Goal: Navigation & Orientation: Find specific page/section

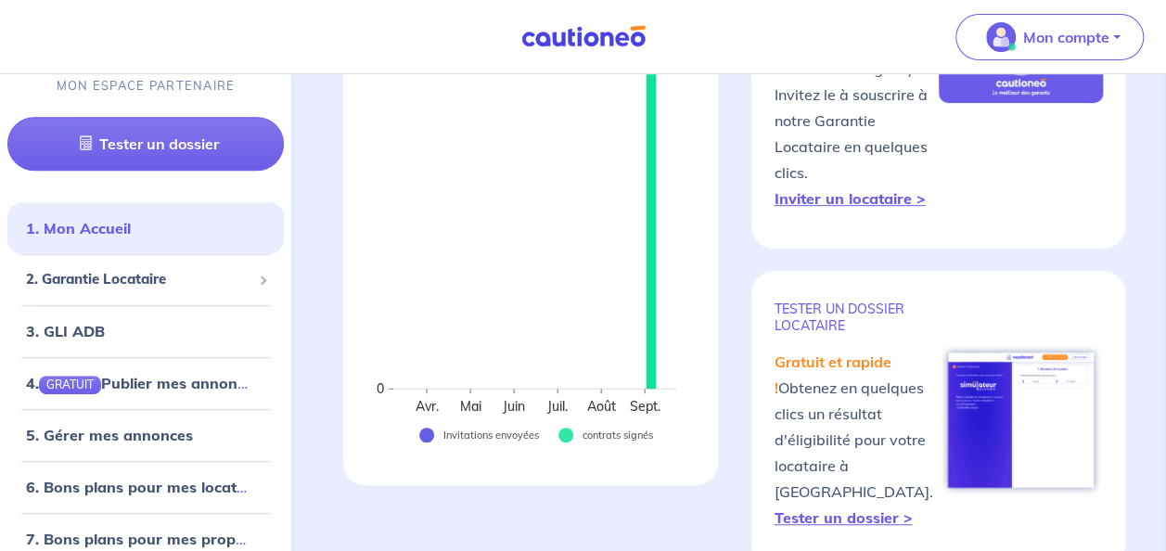
scroll to position [332, 0]
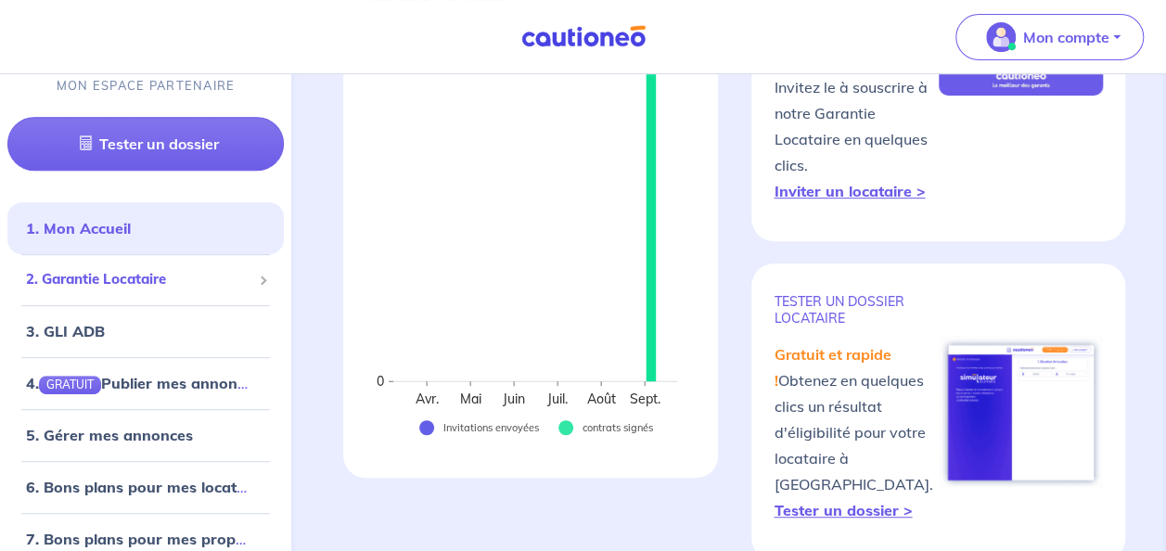
click at [145, 278] on span "2. Garantie Locataire" at bounding box center [138, 280] width 225 height 21
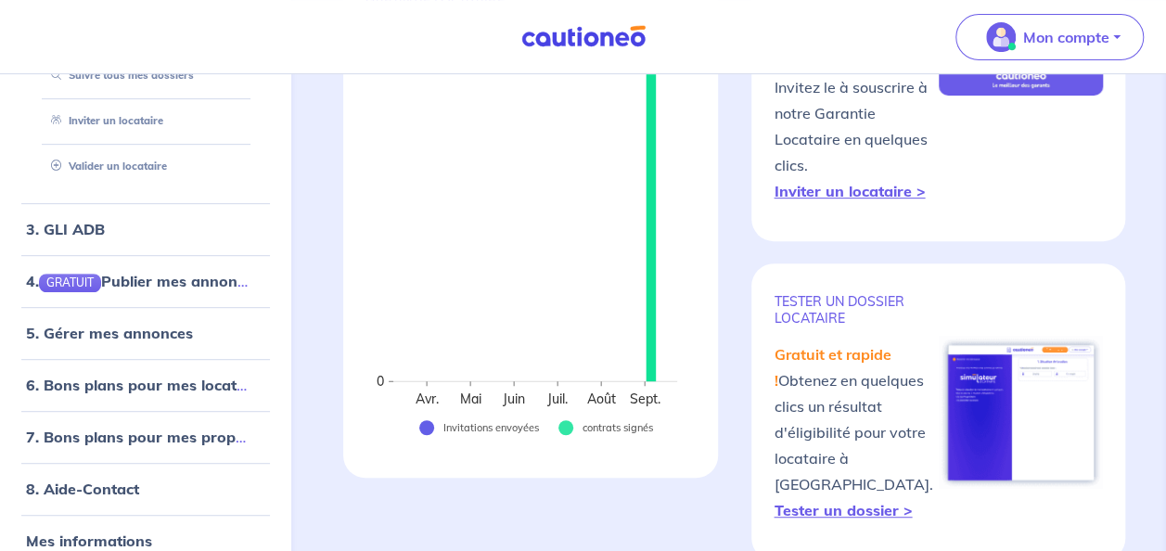
scroll to position [336, 0]
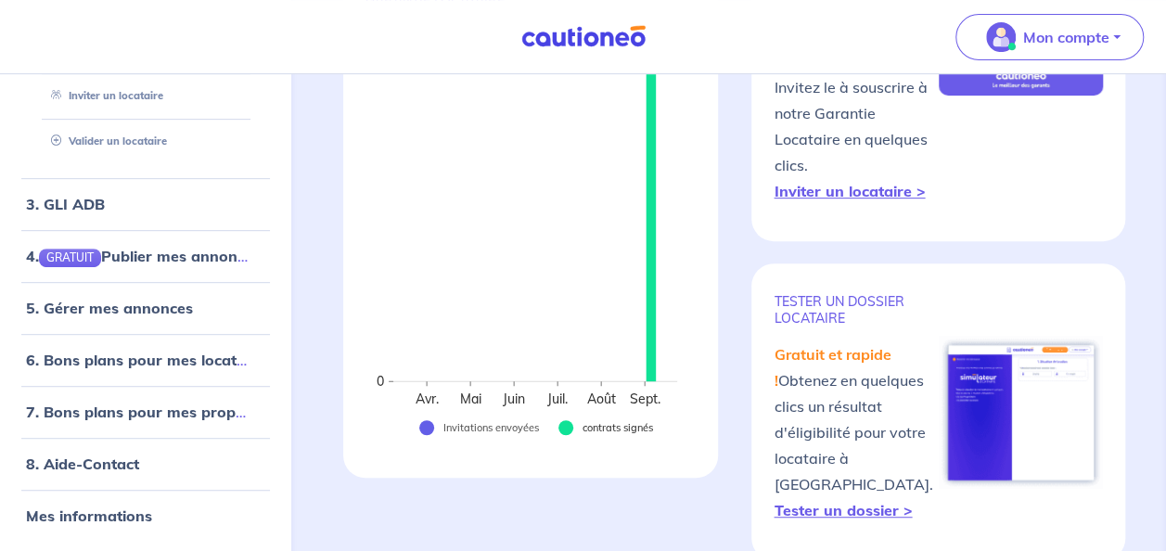
click at [586, 418] on rect at bounding box center [604, 427] width 93 height 19
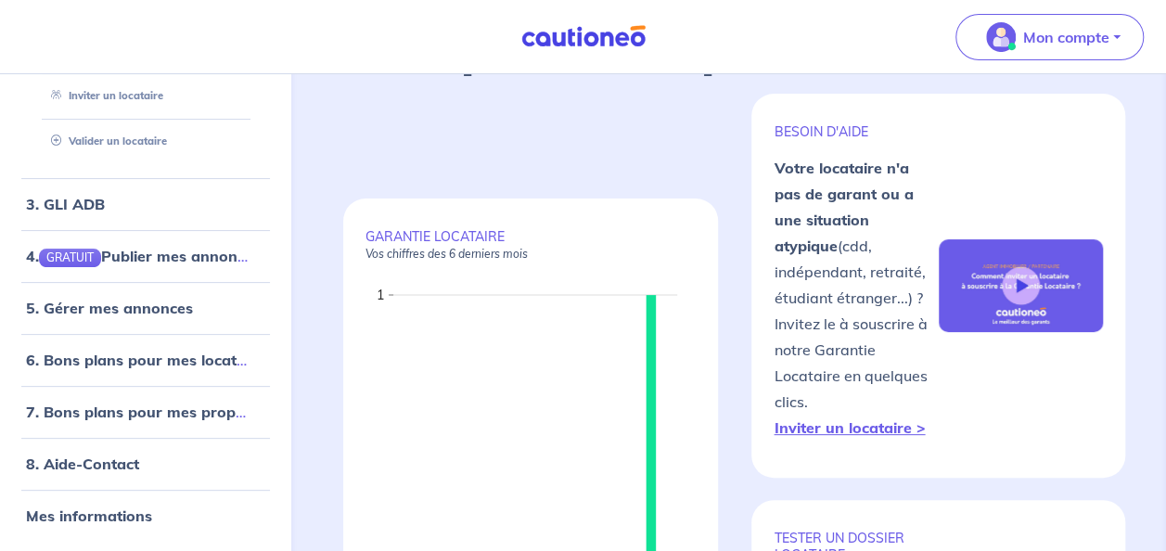
scroll to position [0, 0]
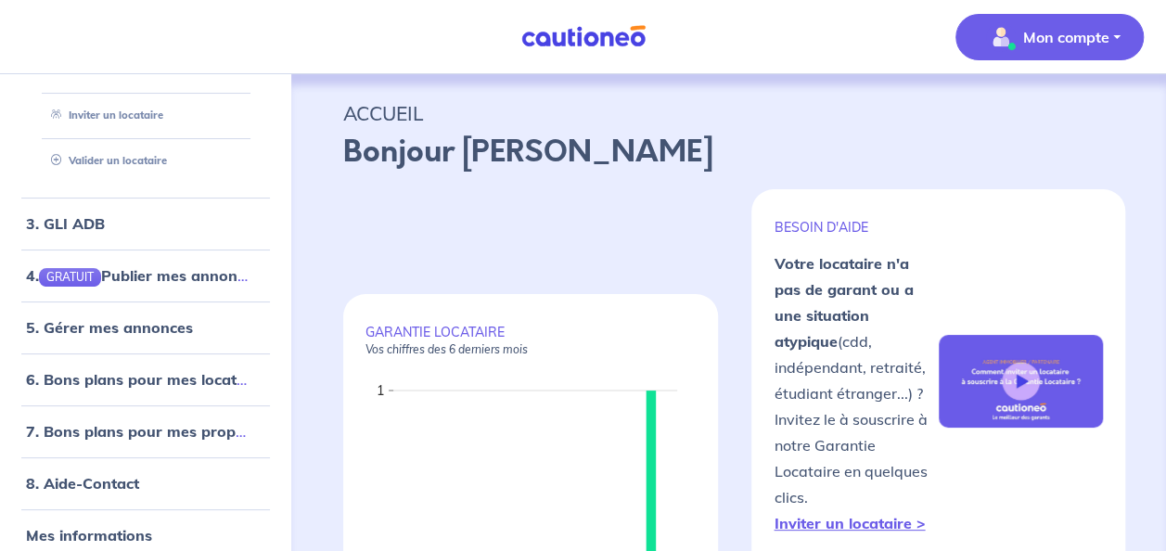
click at [1101, 41] on p "Mon compte" at bounding box center [1066, 37] width 86 height 22
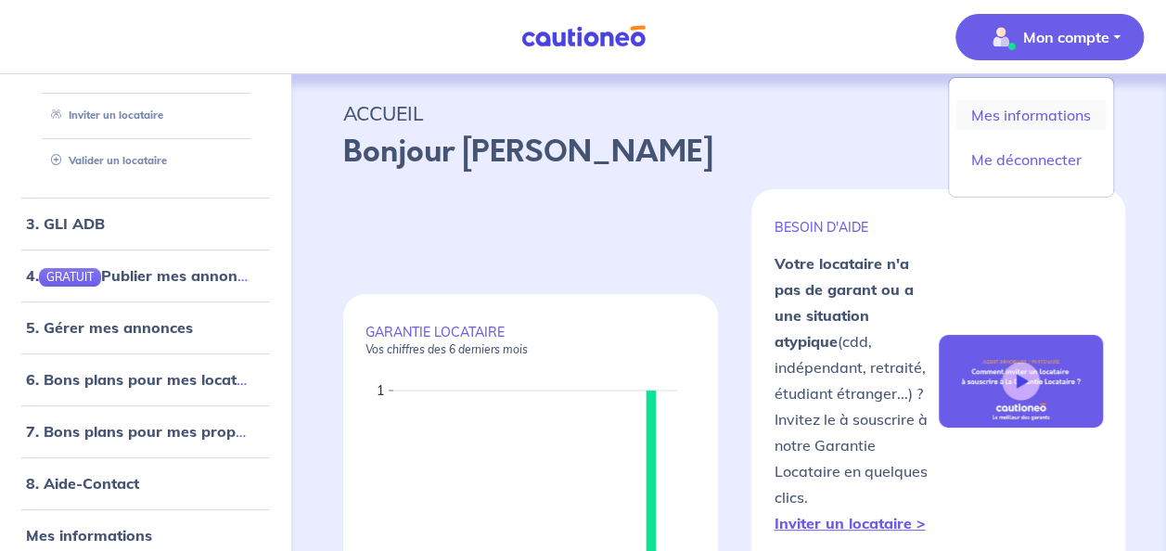
click at [1034, 124] on link "Mes informations" at bounding box center [1030, 115] width 149 height 30
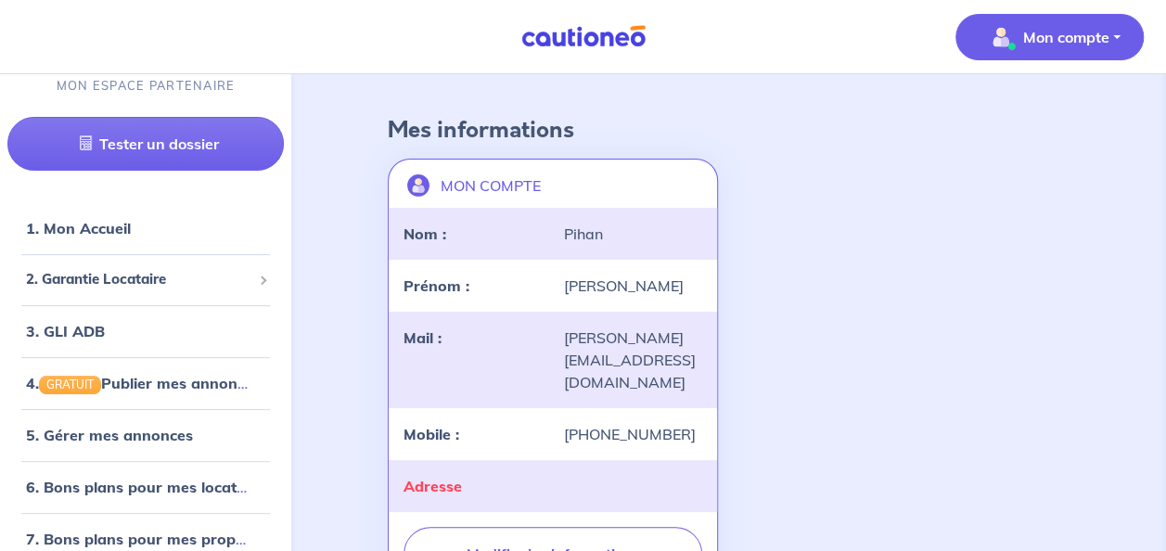
scroll to position [179, 0]
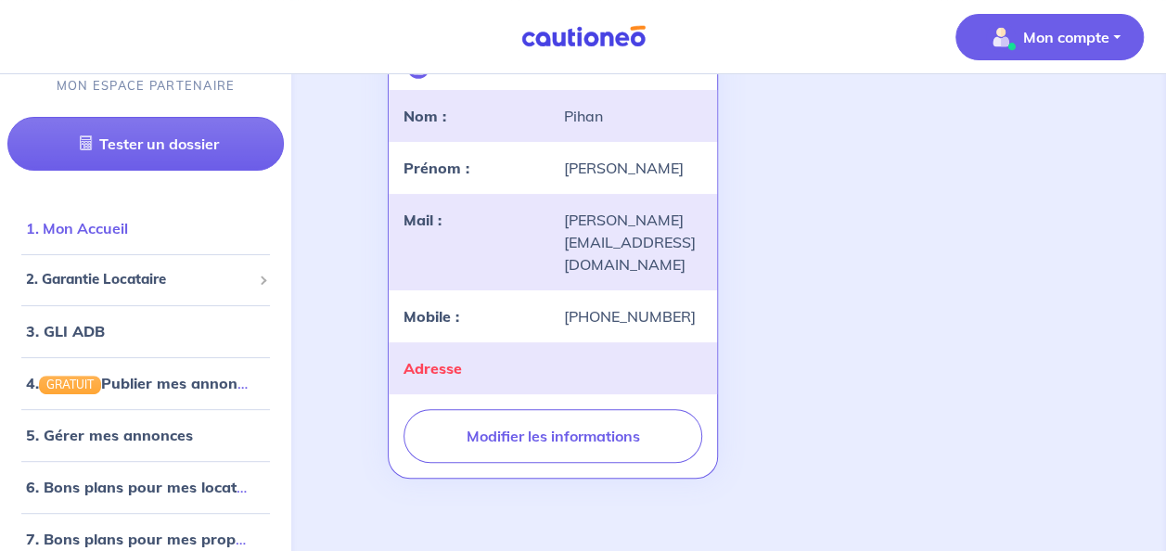
click at [96, 224] on link "1. Mon Accueil" at bounding box center [77, 229] width 102 height 19
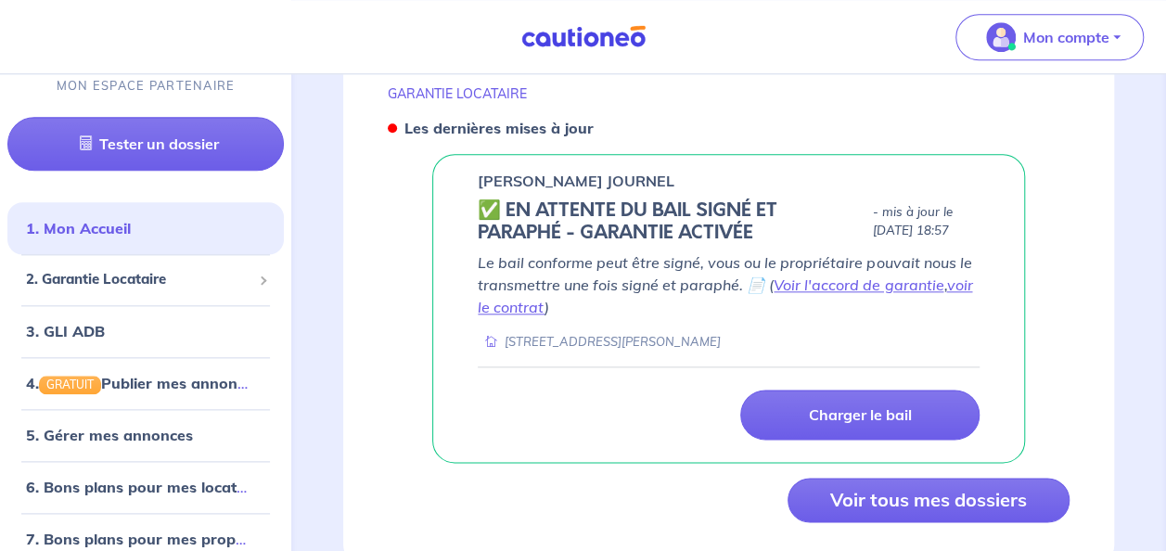
scroll to position [931, 0]
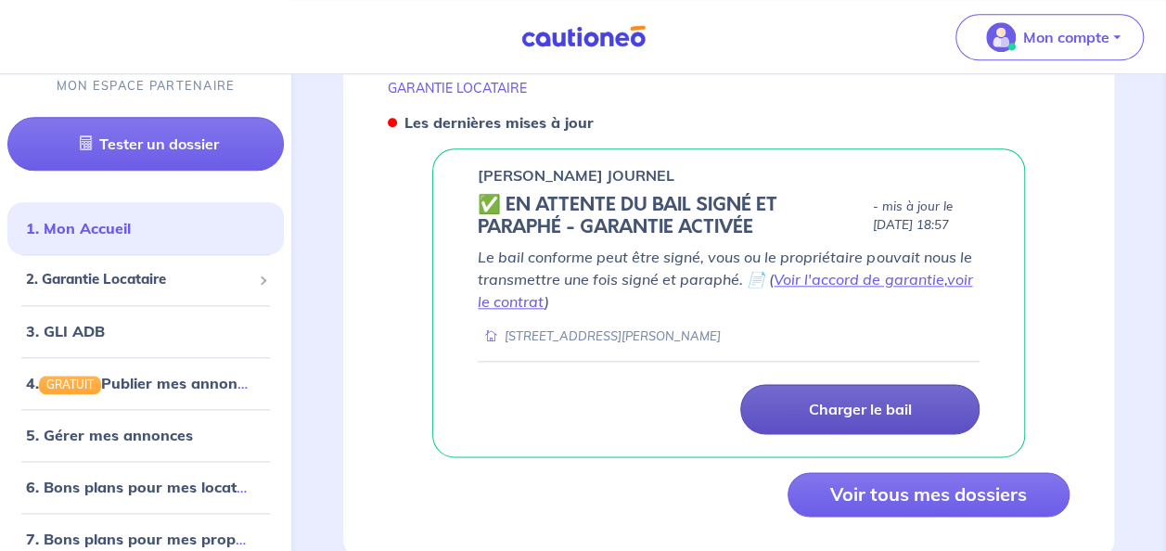
click at [847, 400] on p "Charger le bail" at bounding box center [859, 409] width 103 height 19
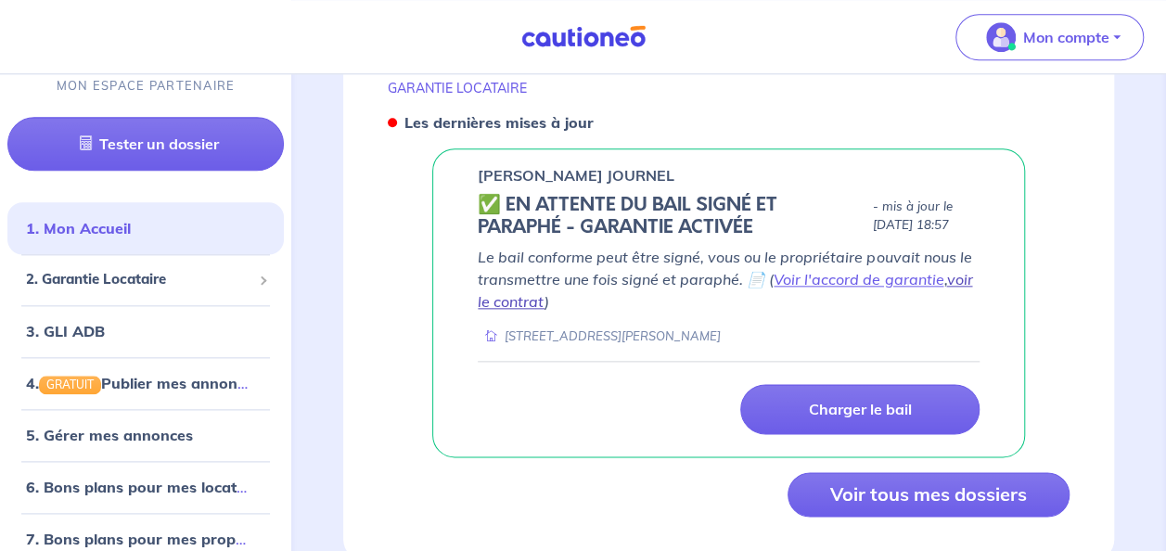
click at [961, 270] on link "voir le contrat" at bounding box center [725, 290] width 494 height 41
